Goal: Information Seeking & Learning: Learn about a topic

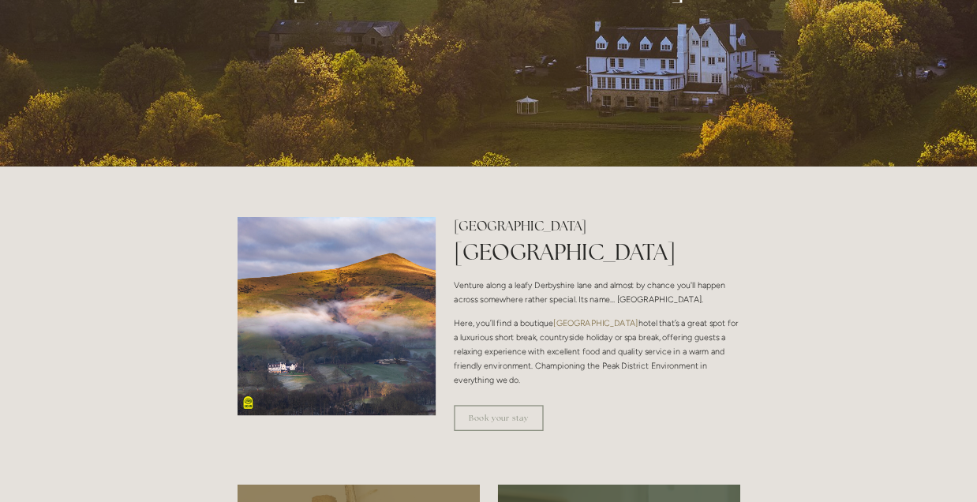
scroll to position [395, 0]
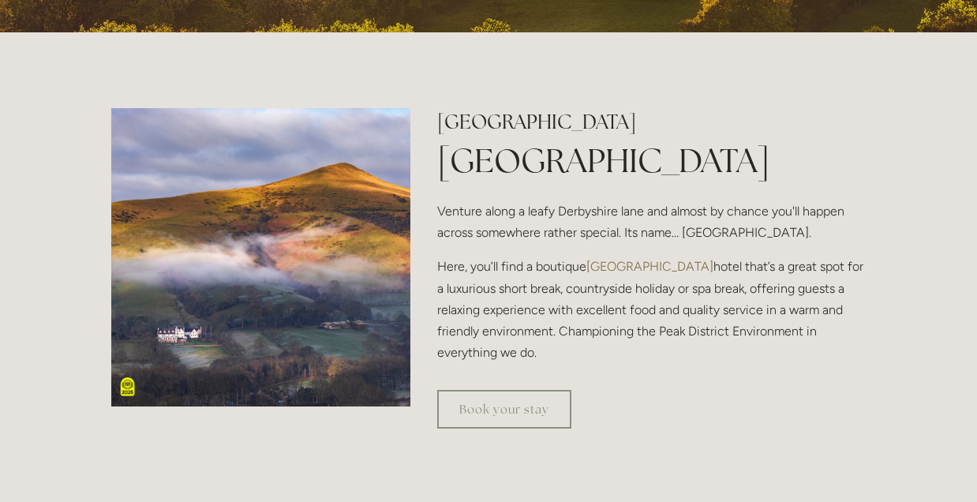
drag, startPoint x: 1472, startPoint y: 35, endPoint x: 740, endPoint y: 69, distance: 732.6
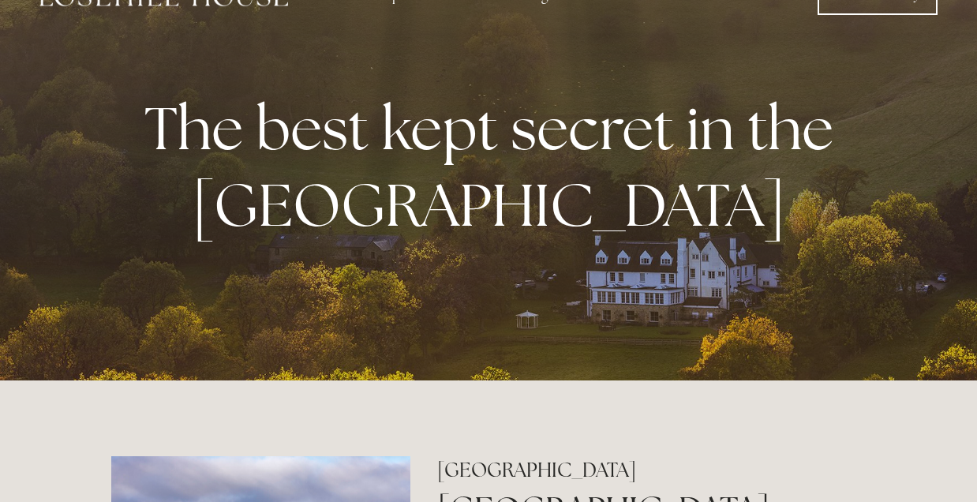
scroll to position [26, 0]
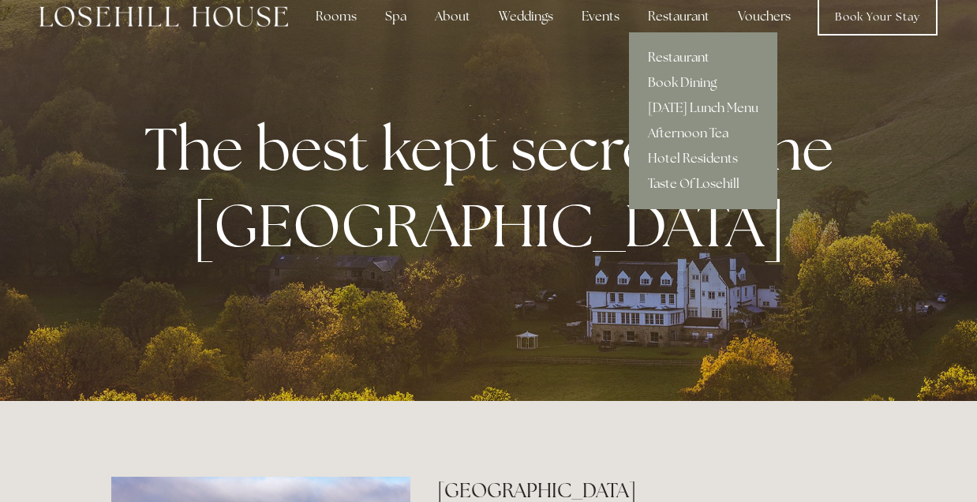
click at [677, 54] on link "Restaurant" at bounding box center [703, 57] width 148 height 25
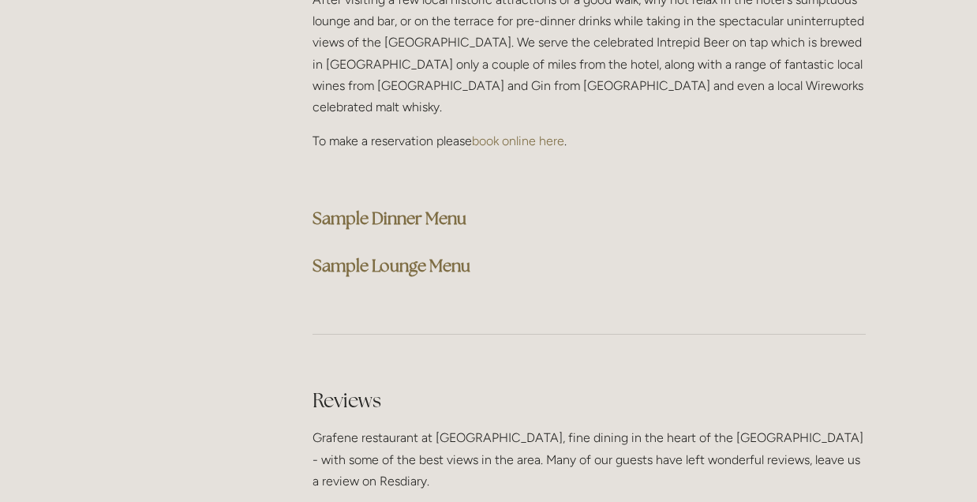
scroll to position [4105, 0]
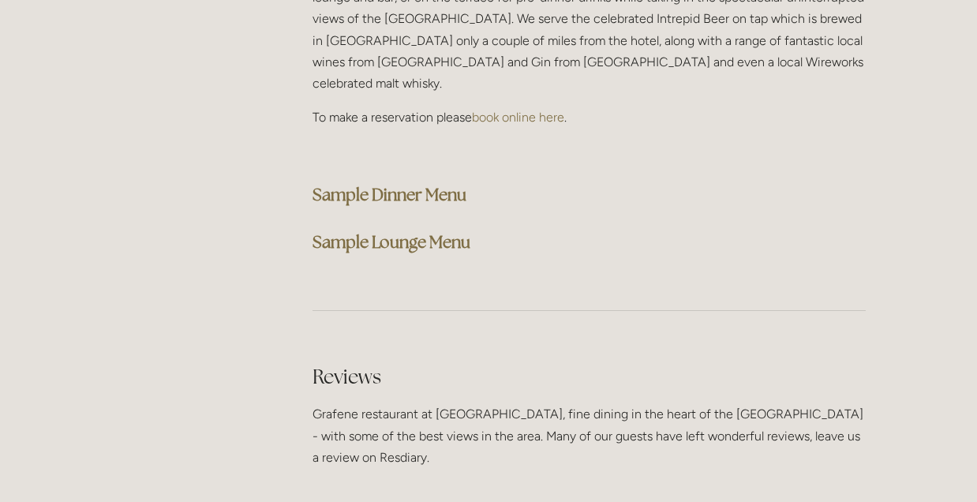
click at [392, 231] on strong "Sample Lounge Menu" at bounding box center [392, 241] width 158 height 21
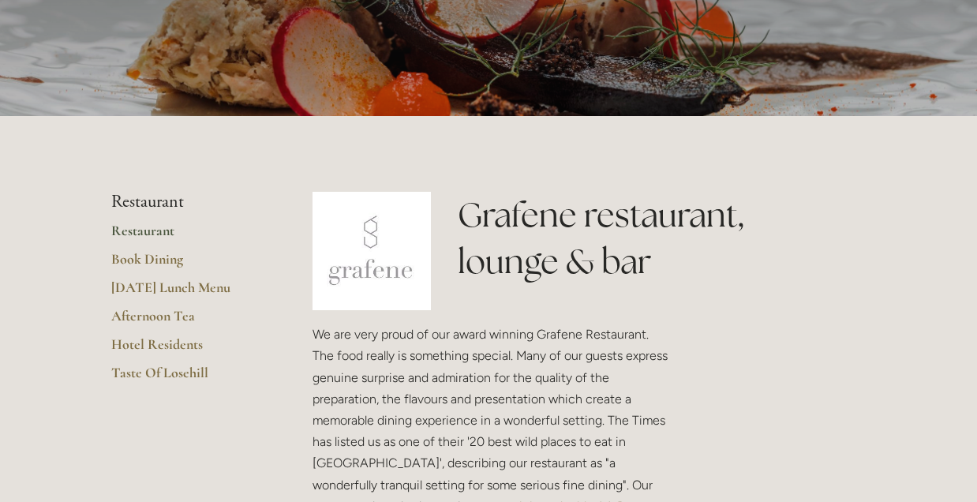
scroll to position [263, 0]
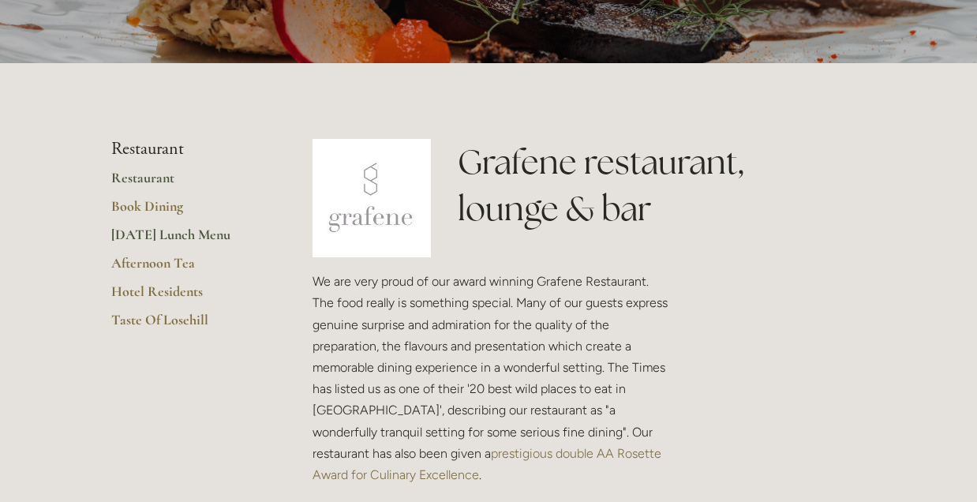
click at [172, 234] on link "[DATE] Lunch Menu" at bounding box center [186, 240] width 151 height 28
